Goal: Information Seeking & Learning: Learn about a topic

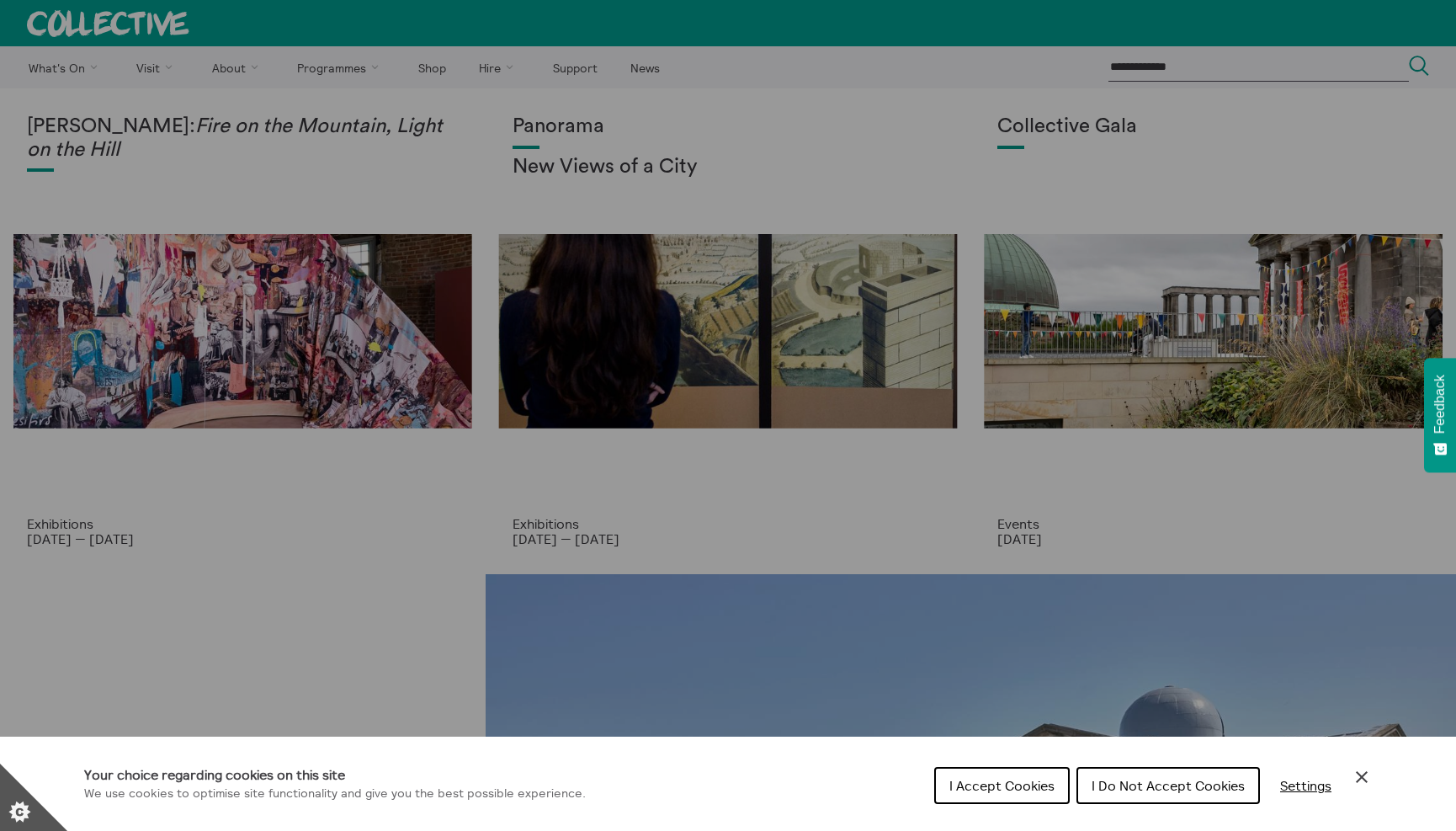
click at [1022, 789] on span "I Accept Cookies" at bounding box center [1002, 786] width 105 height 17
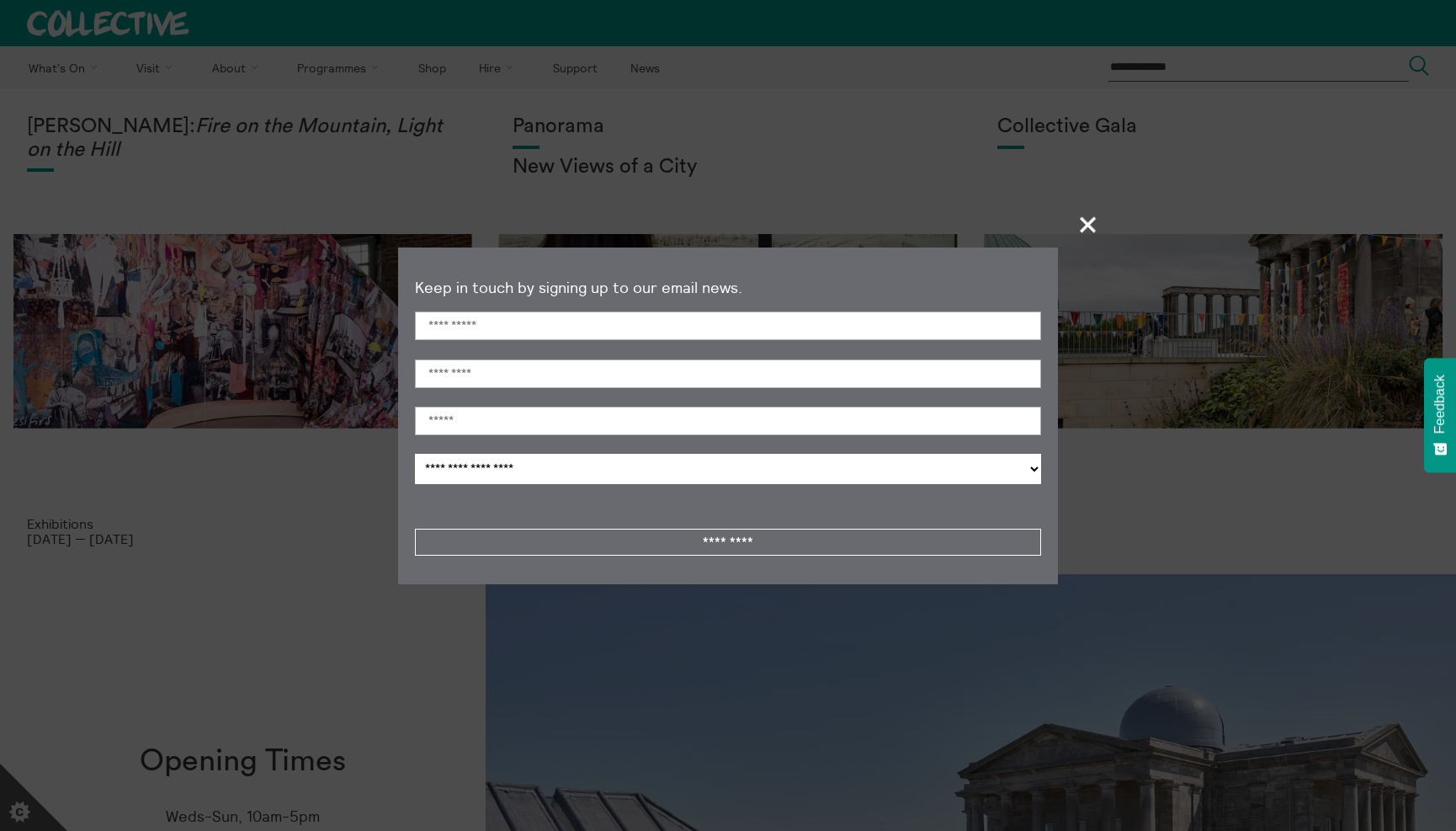
click at [1086, 218] on span "+" at bounding box center [1088, 224] width 50 height 50
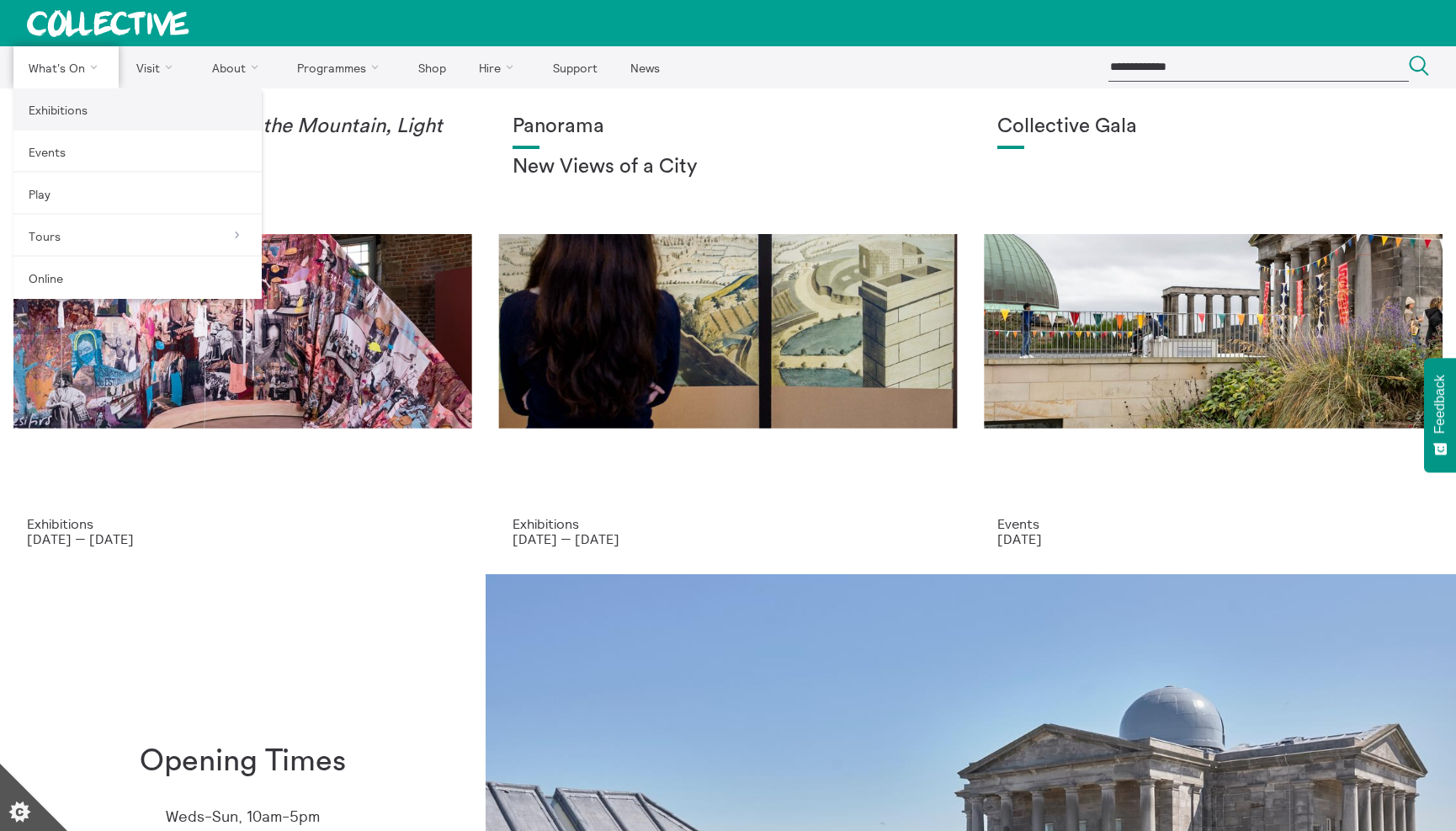
click at [61, 111] on link "Exhibitions" at bounding box center [137, 109] width 248 height 42
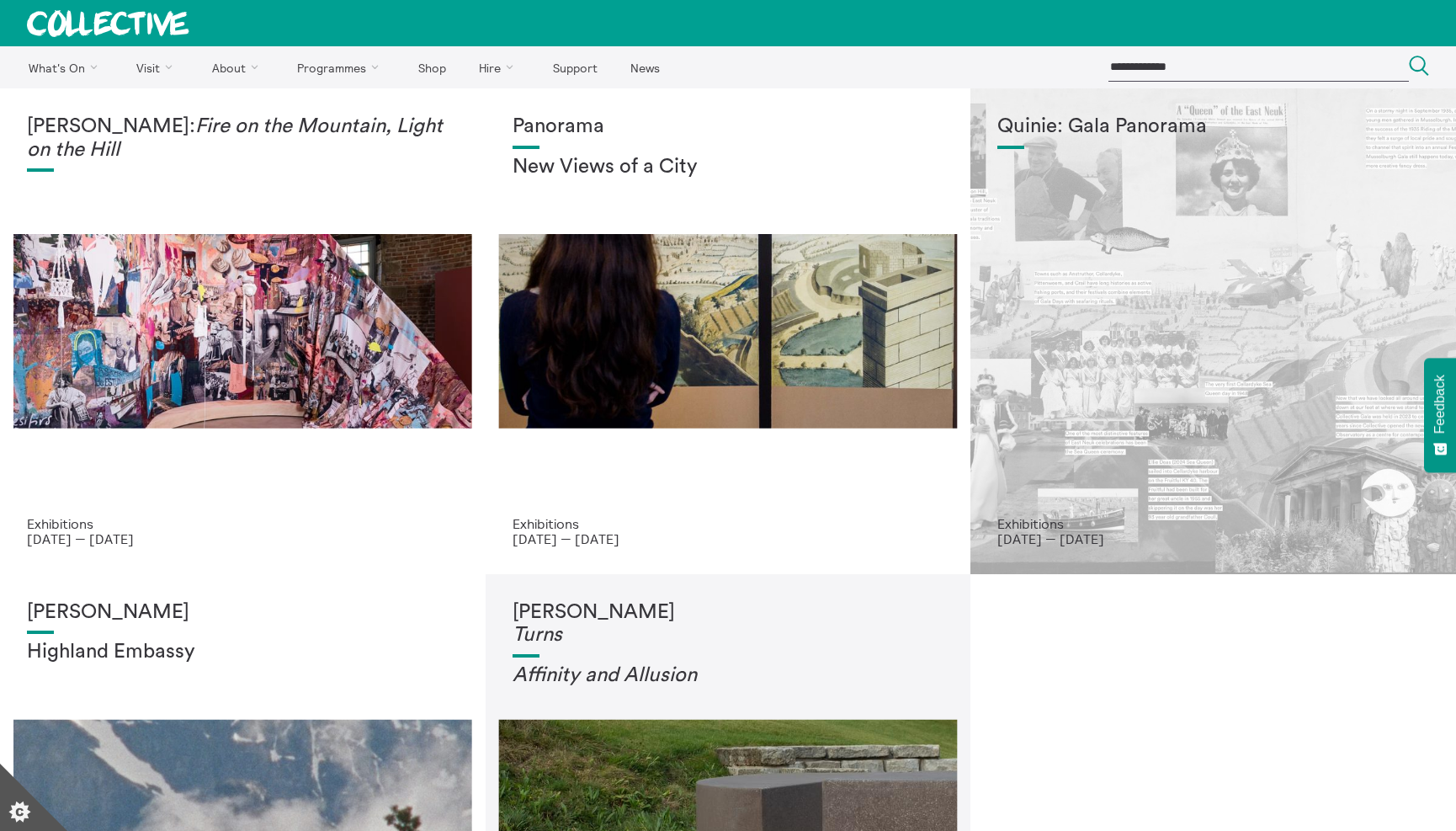
click at [1012, 528] on p "Exhibitions" at bounding box center [1213, 524] width 432 height 15
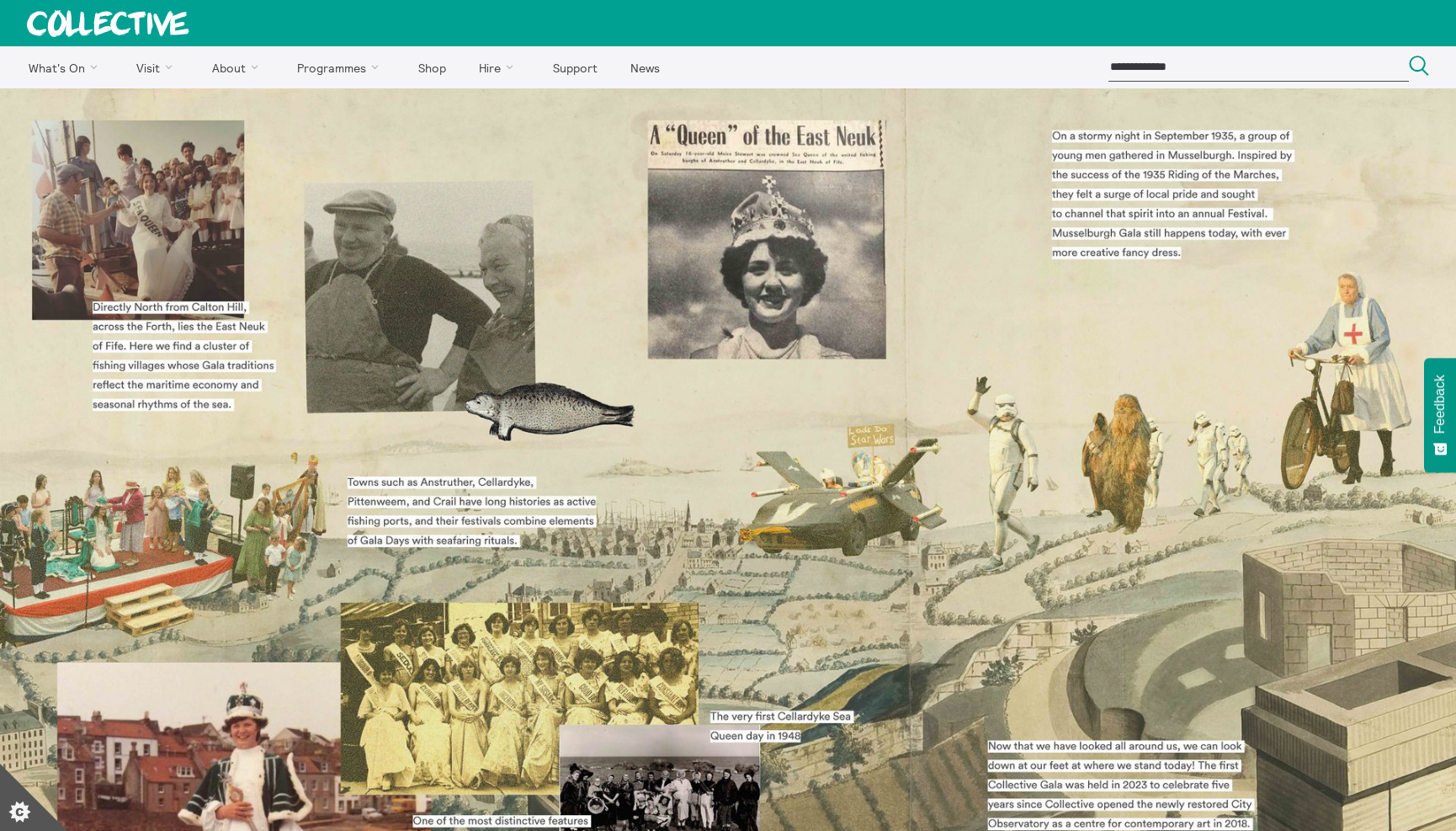
click at [715, 525] on img at bounding box center [728, 603] width 1456 height 1031
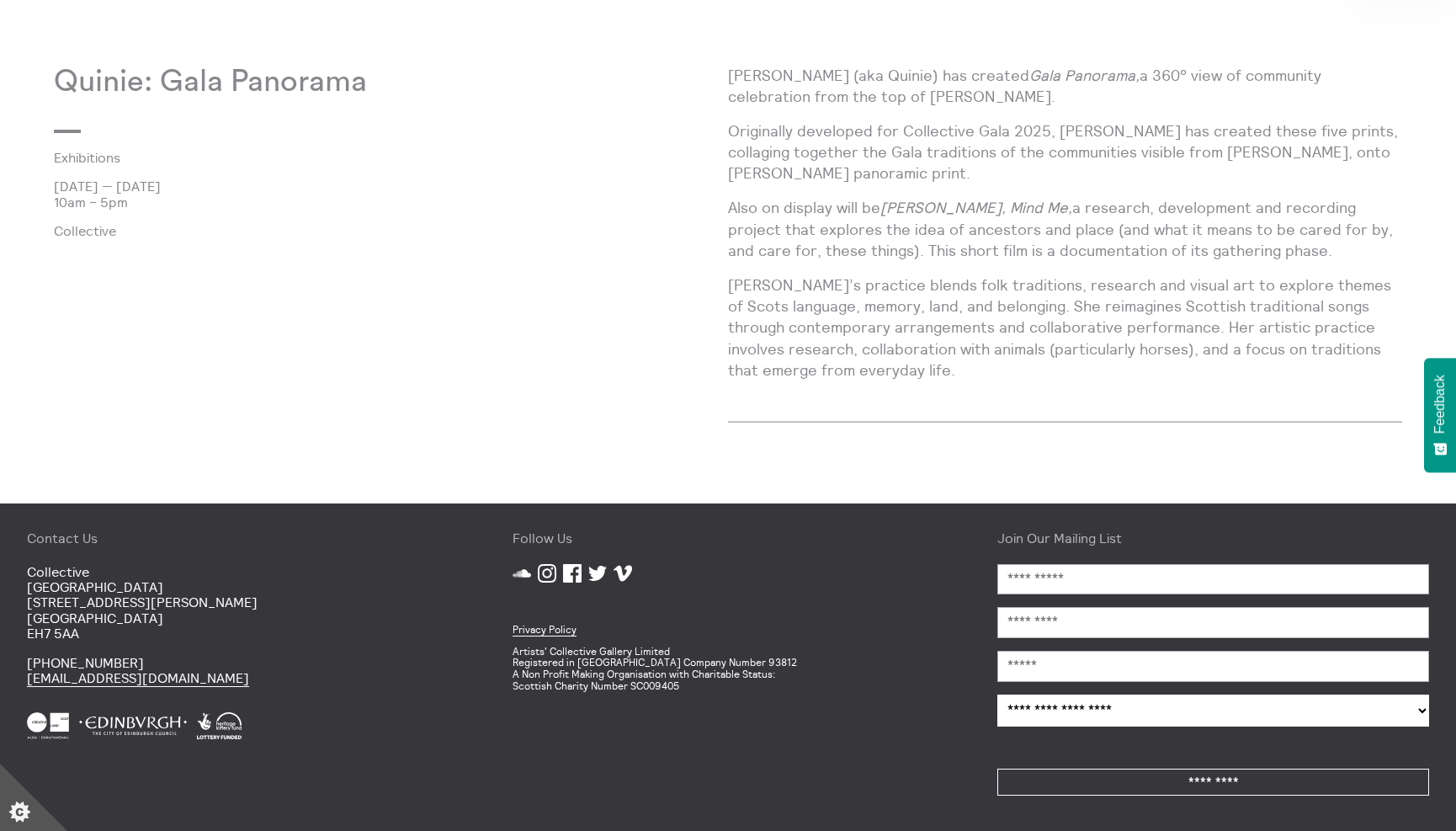
scroll to position [1147, 0]
